Goal: Information Seeking & Learning: Learn about a topic

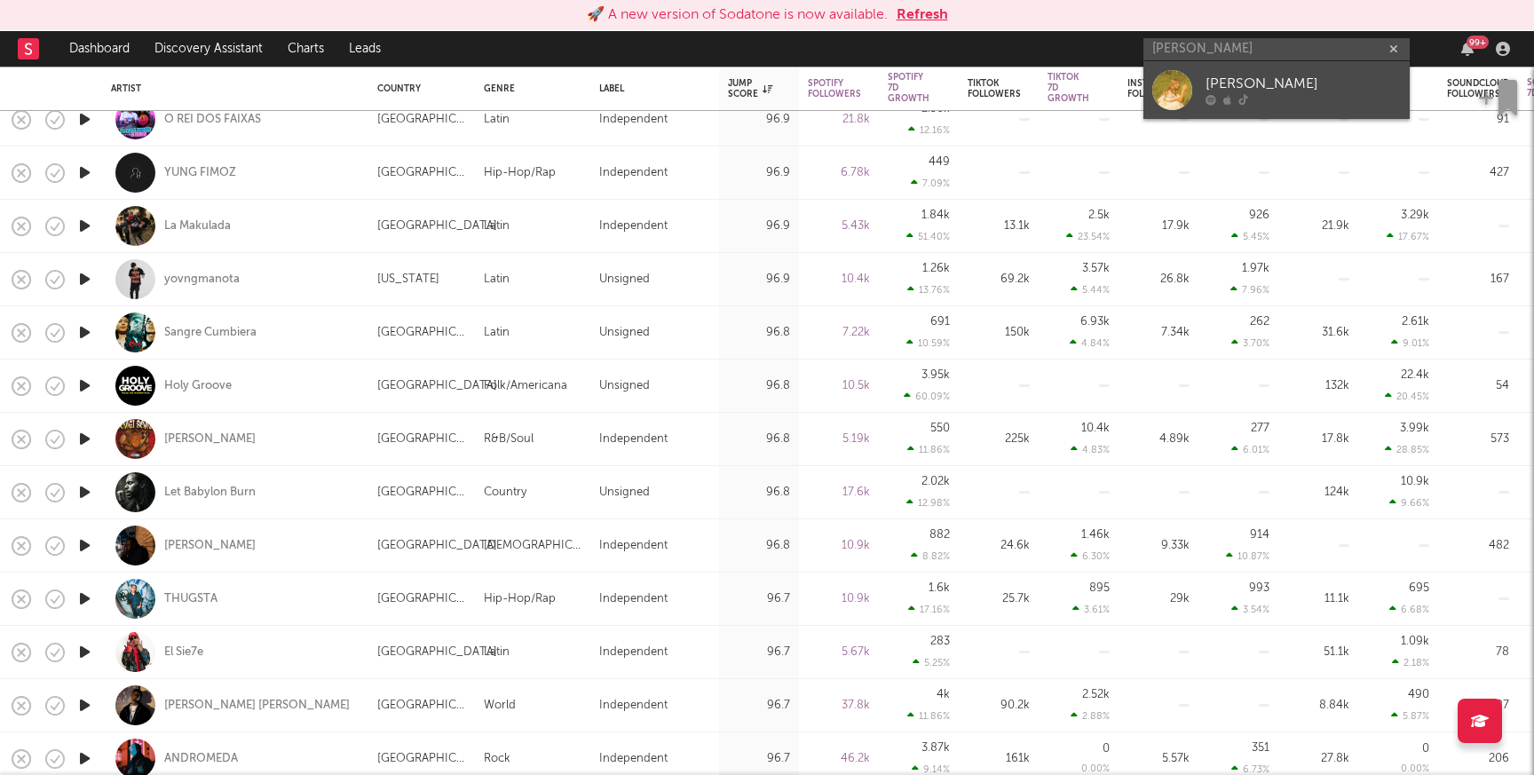
type input "aurora sage"
click at [1254, 83] on div "[PERSON_NAME]" at bounding box center [1303, 84] width 195 height 21
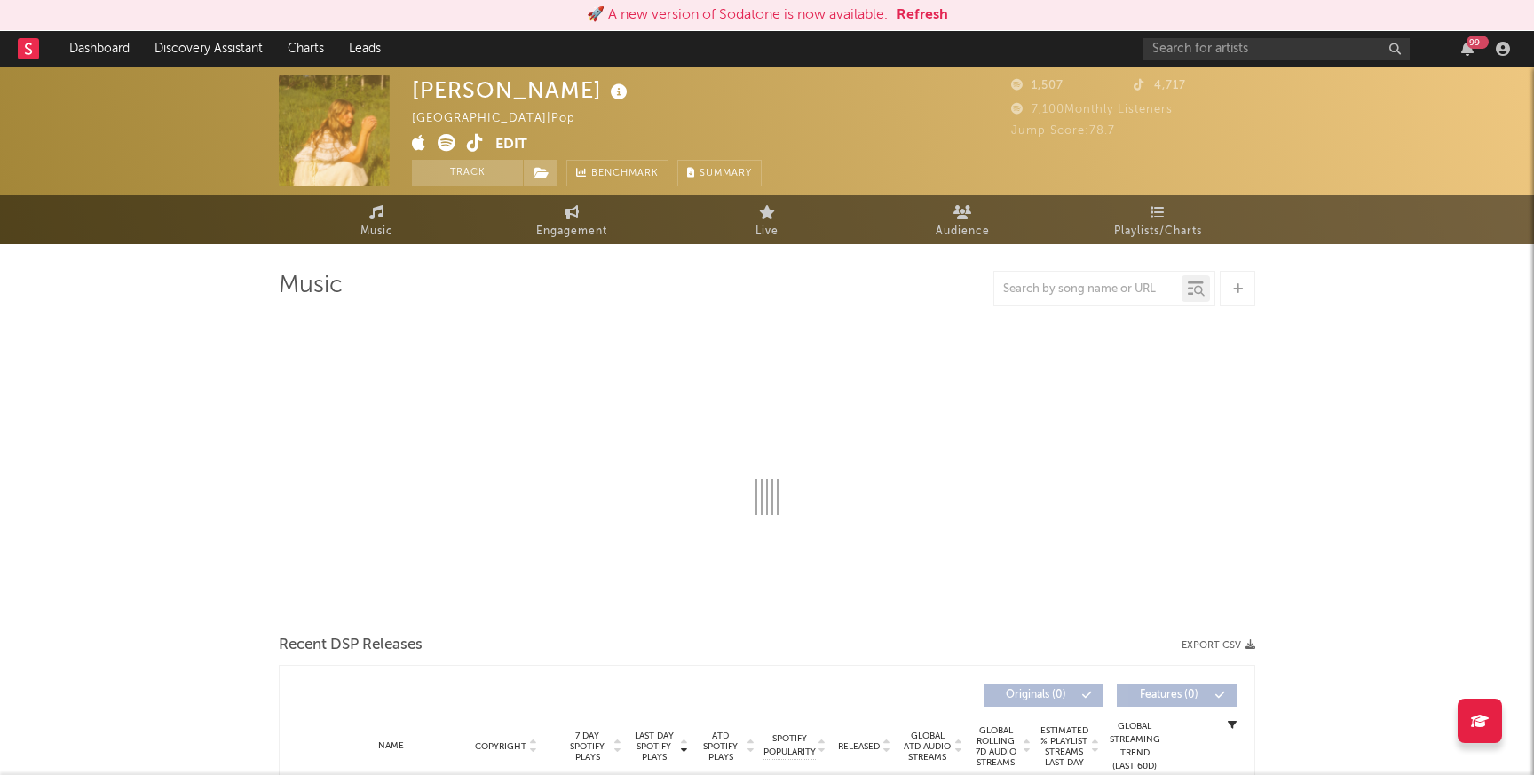
select select "6m"
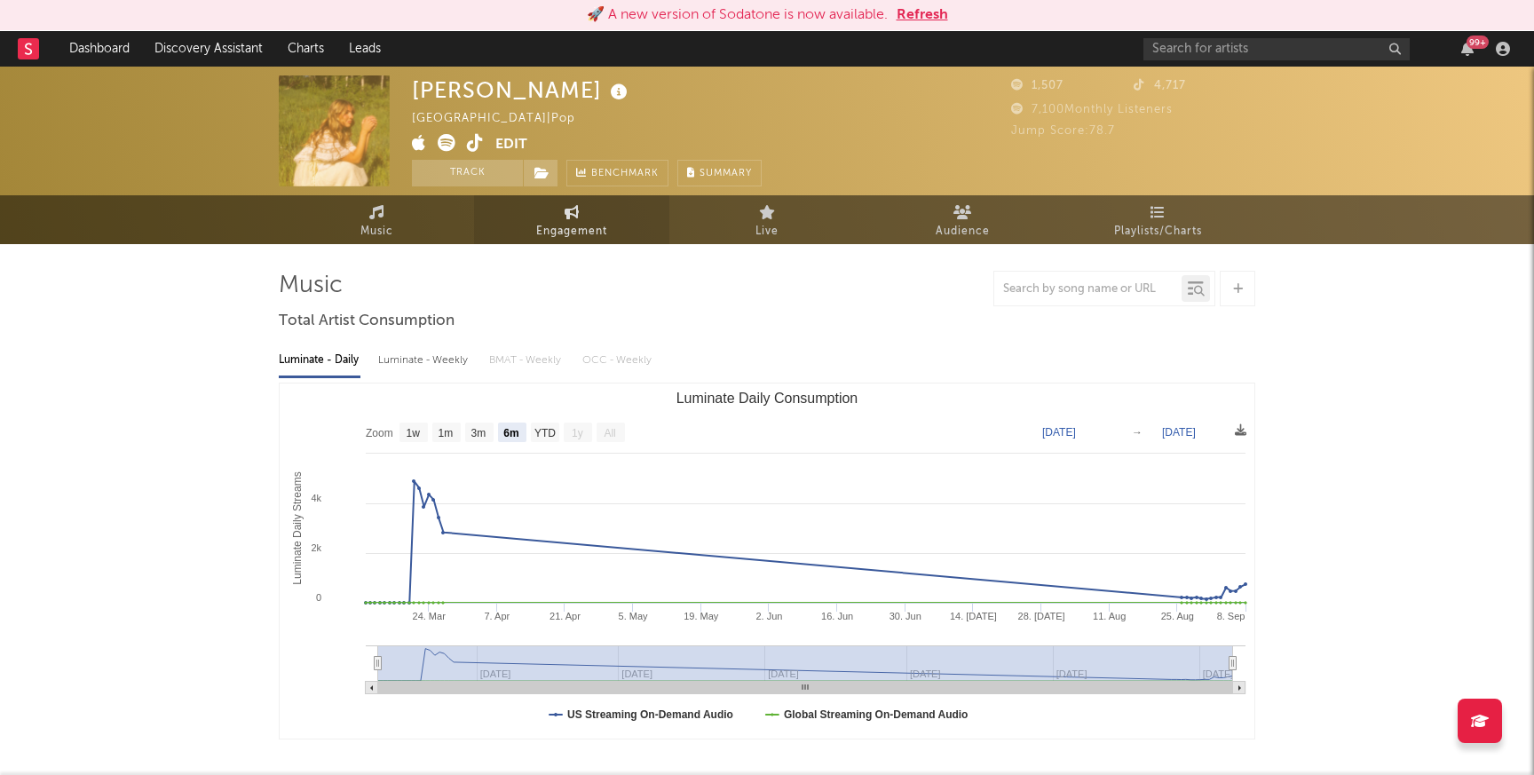
click at [566, 222] on span "Engagement" at bounding box center [571, 231] width 71 height 21
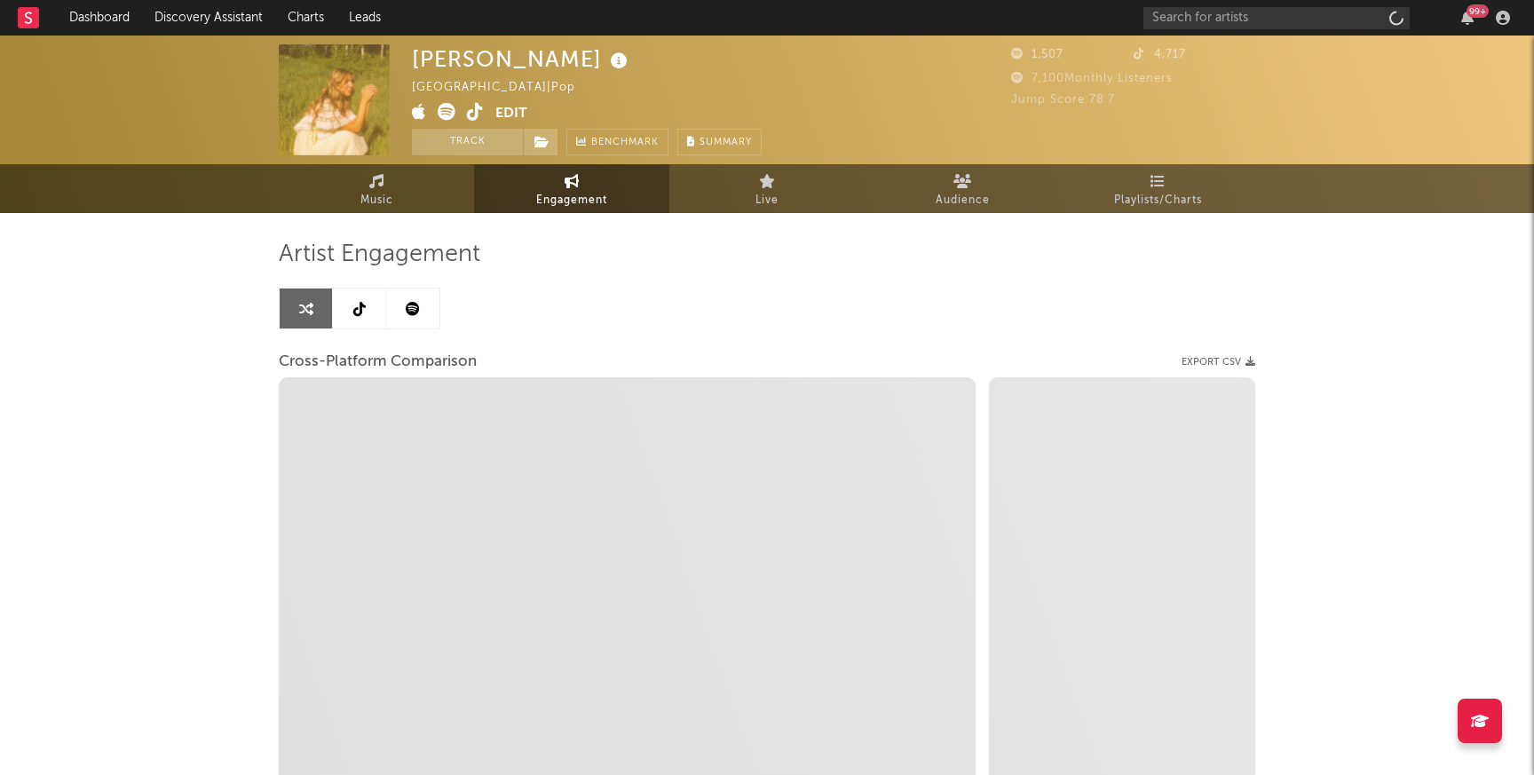
select select "1w"
select select "1m"
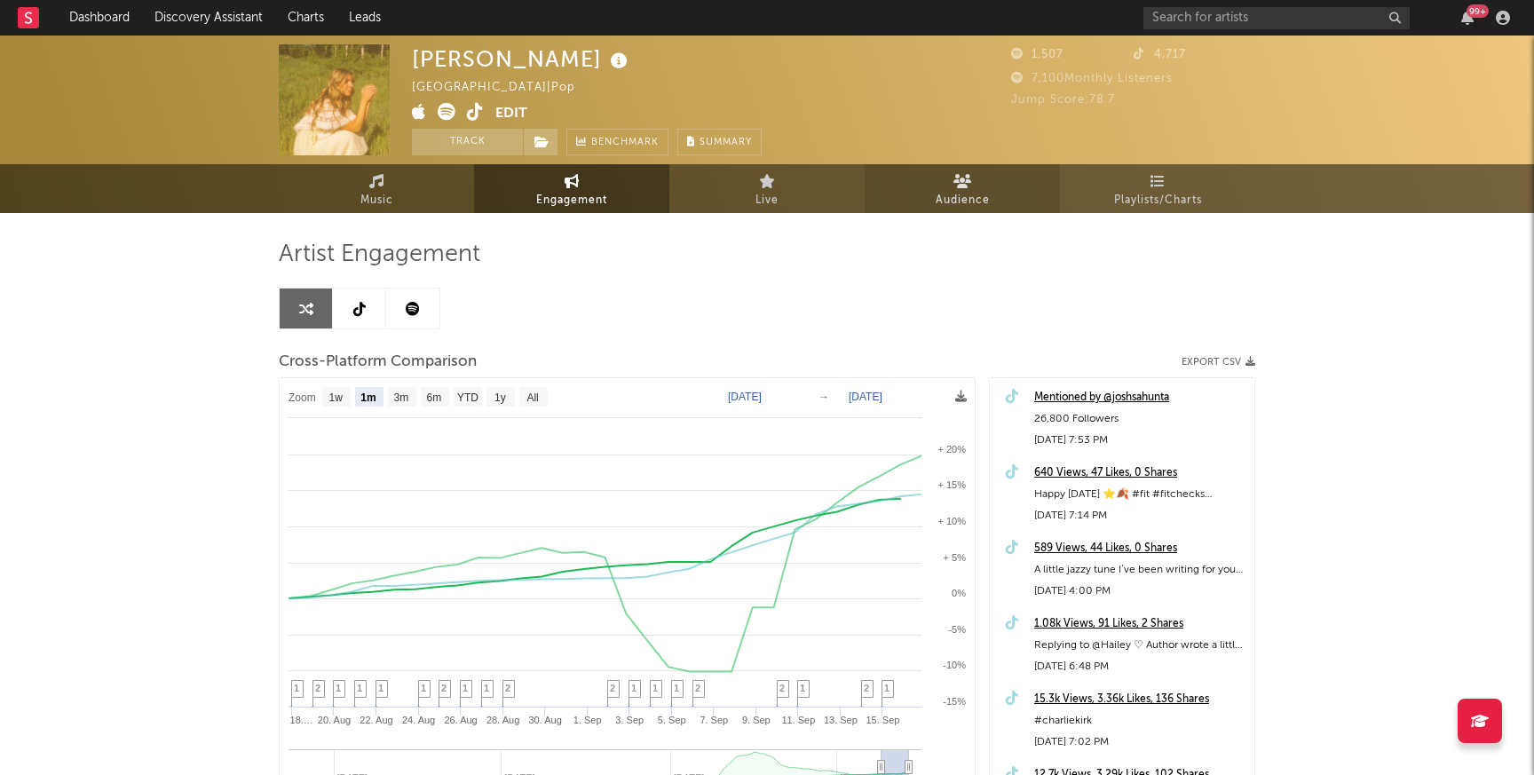
click at [970, 184] on icon at bounding box center [963, 181] width 19 height 14
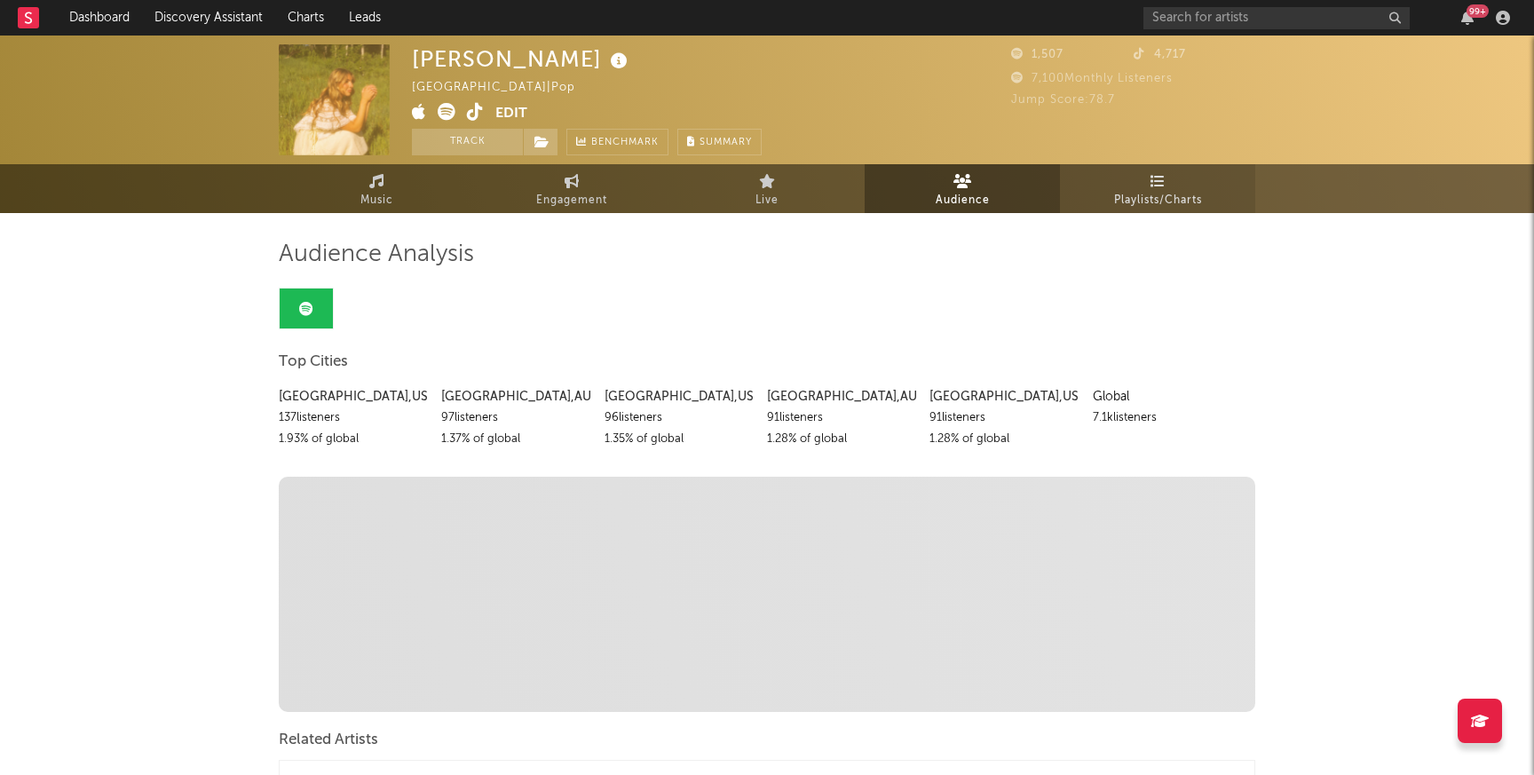
click at [1139, 194] on span "Playlists/Charts" at bounding box center [1158, 200] width 88 height 21
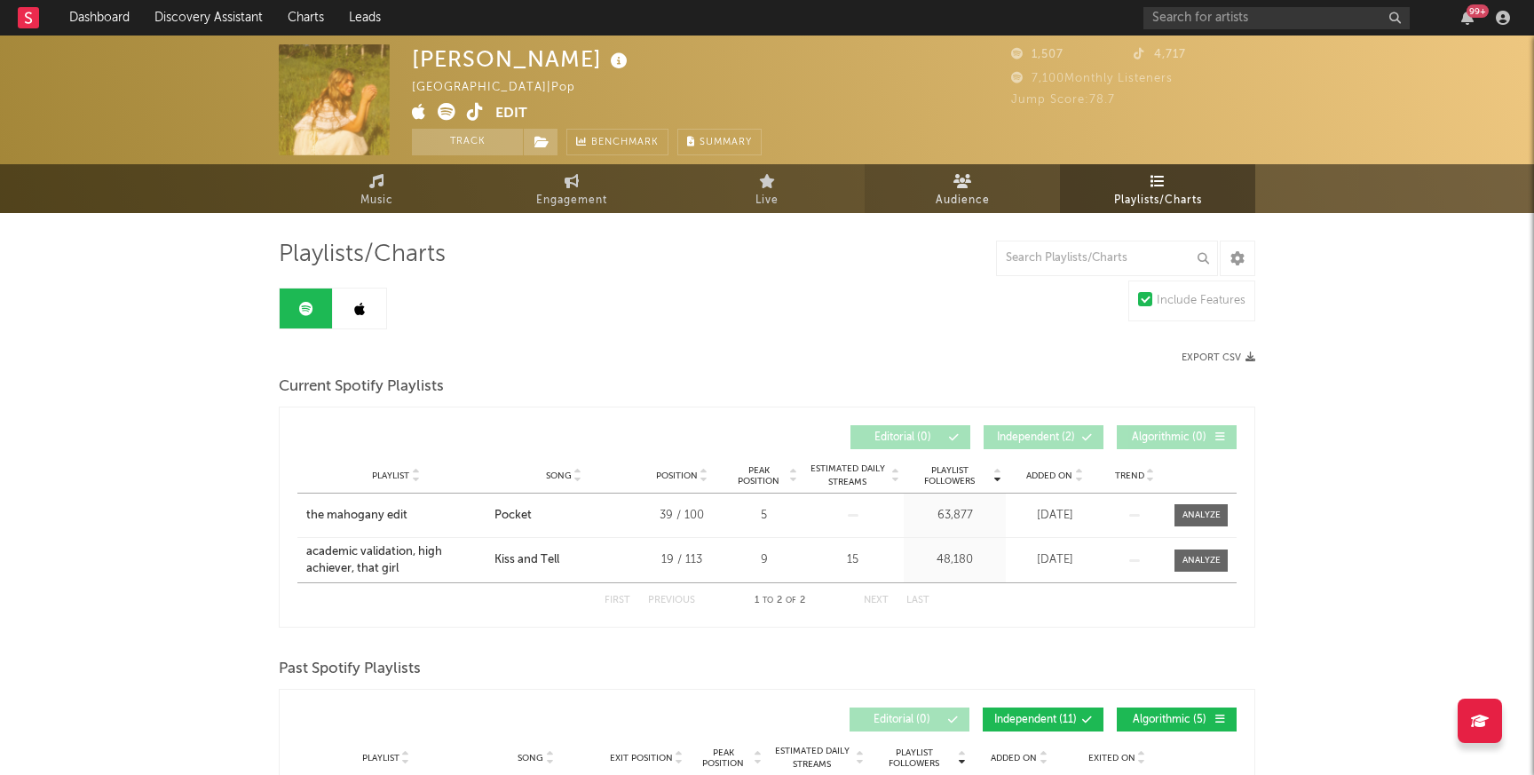
click at [959, 191] on span "Audience" at bounding box center [963, 200] width 54 height 21
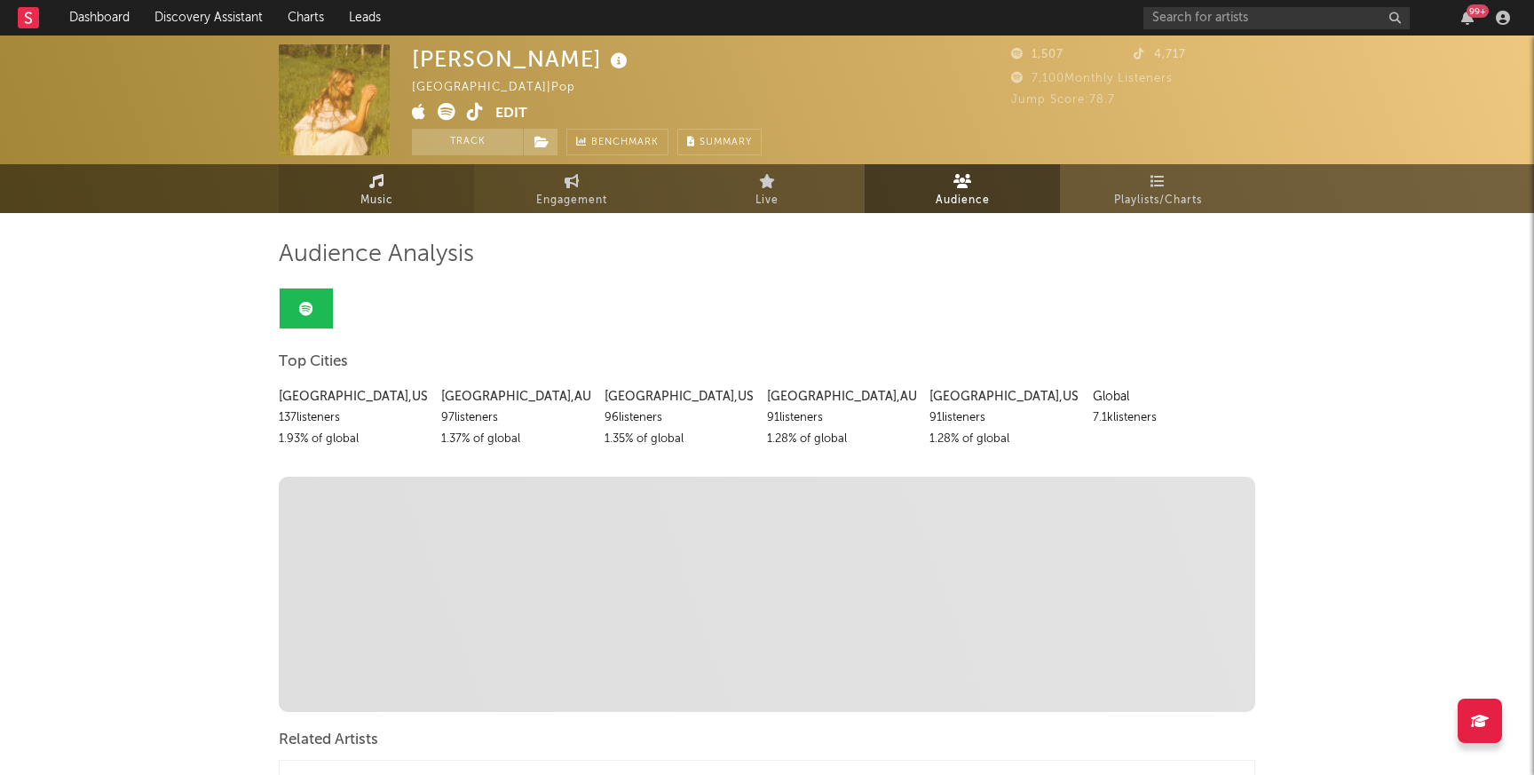
click at [384, 190] on span "Music" at bounding box center [376, 200] width 33 height 21
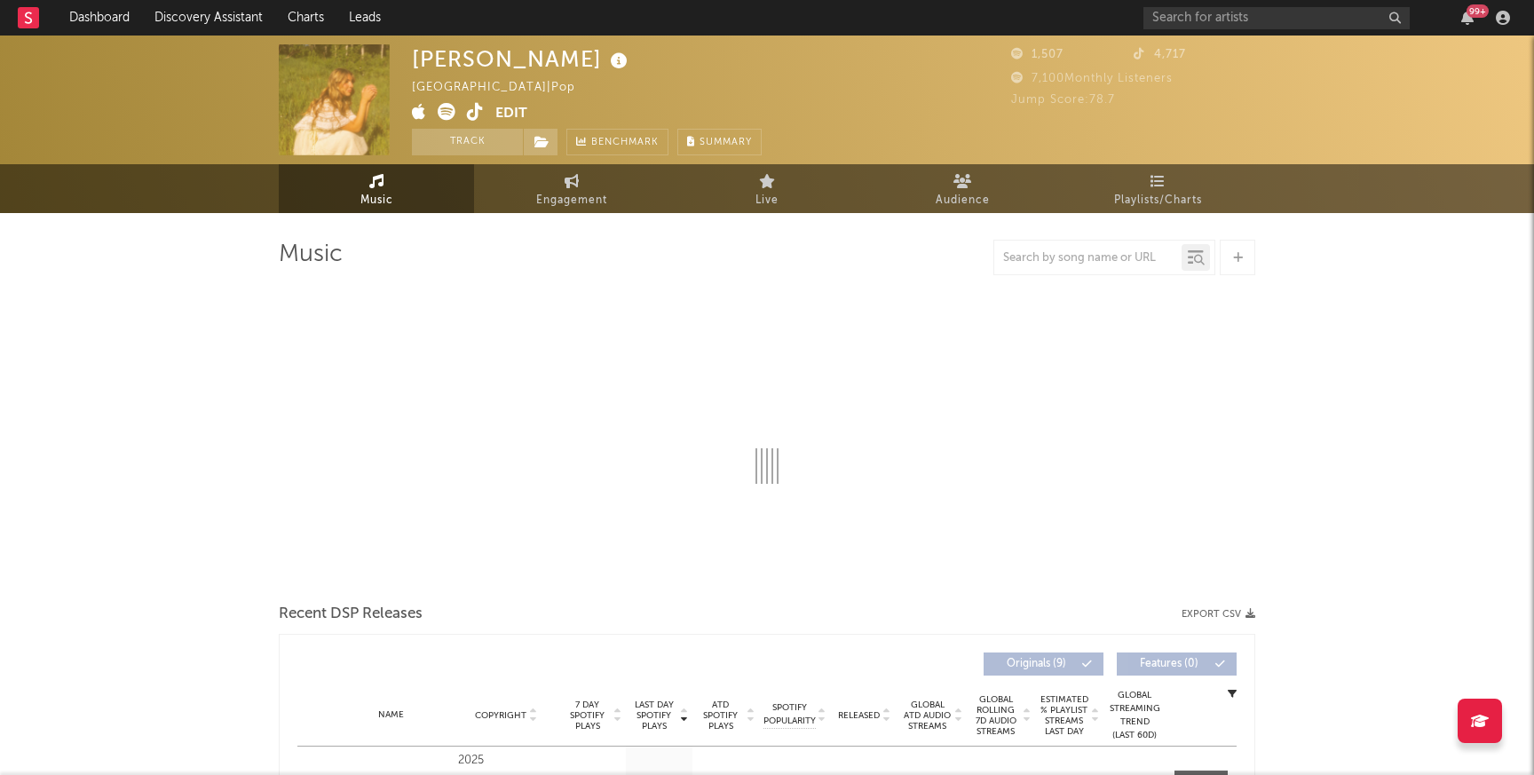
select select "6m"
